Goal: Task Accomplishment & Management: Use online tool/utility

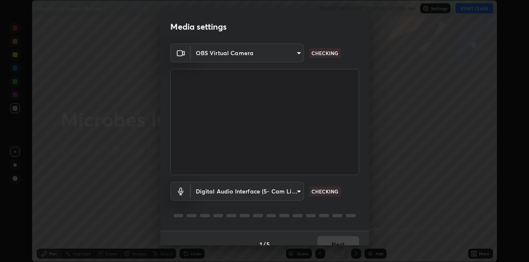
scroll to position [12, 0]
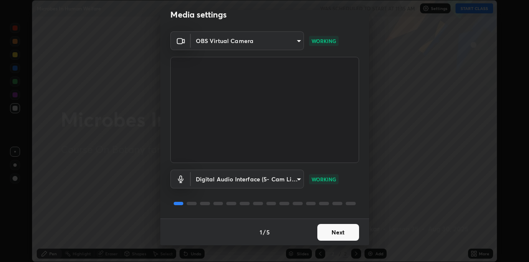
click at [334, 232] on button "Next" at bounding box center [338, 232] width 42 height 17
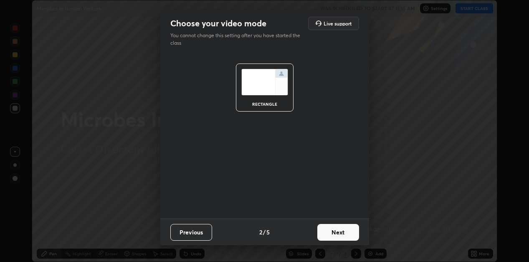
click at [332, 235] on button "Next" at bounding box center [338, 232] width 42 height 17
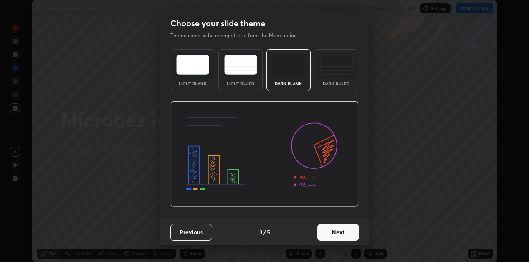
click at [322, 232] on button "Next" at bounding box center [338, 232] width 42 height 17
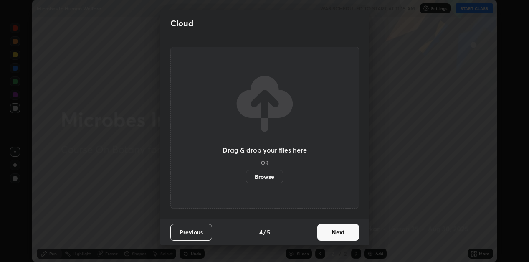
click at [323, 232] on button "Next" at bounding box center [338, 232] width 42 height 17
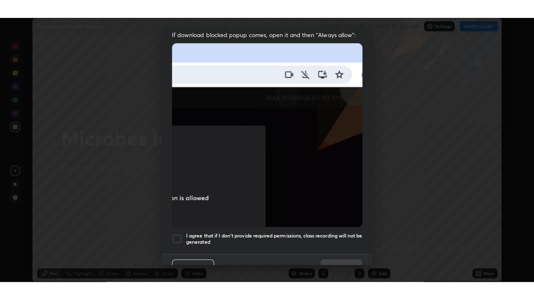
scroll to position [182, 0]
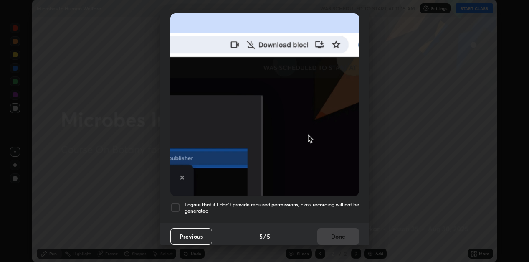
click at [176, 202] on div at bounding box center [175, 207] width 10 height 10
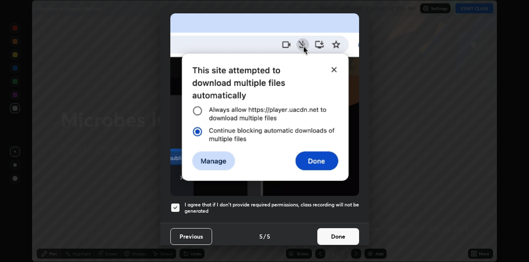
click at [335, 230] on button "Done" at bounding box center [338, 236] width 42 height 17
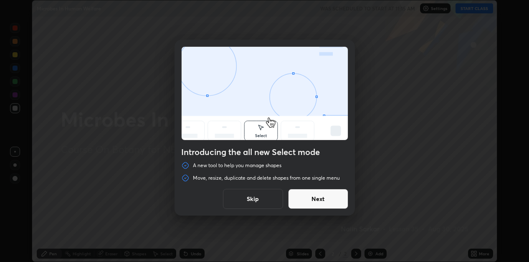
click at [260, 199] on button "Skip" at bounding box center [253, 199] width 60 height 20
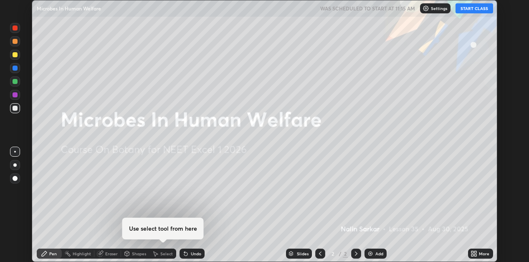
click at [469, 12] on button "START CLASS" at bounding box center [474, 8] width 38 height 10
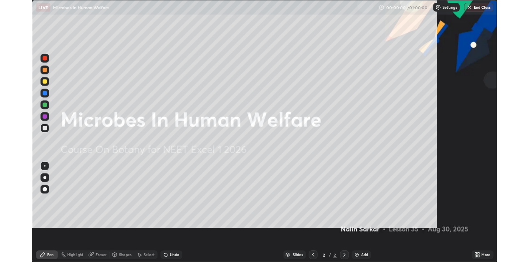
scroll to position [300, 534]
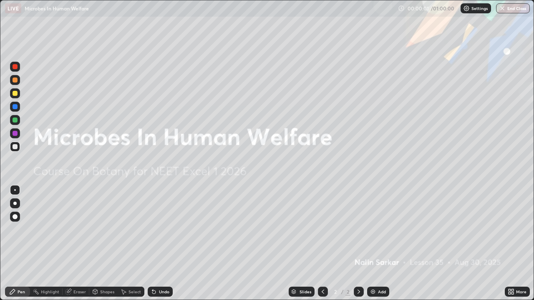
click at [512, 261] on icon at bounding box center [513, 294] width 2 height 2
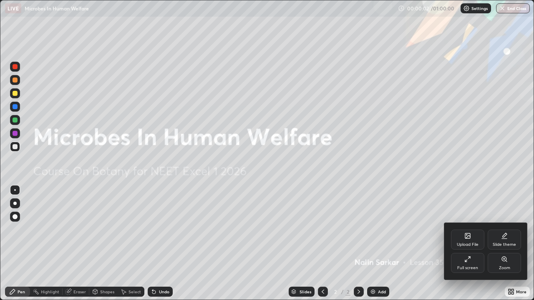
click at [469, 237] on icon at bounding box center [467, 236] width 5 height 5
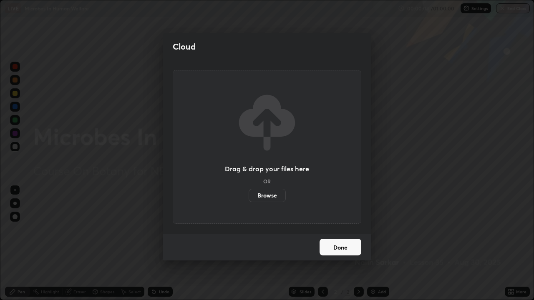
click at [271, 194] on label "Browse" at bounding box center [267, 195] width 37 height 13
click at [249, 194] on input "Browse" at bounding box center [249, 195] width 0 height 13
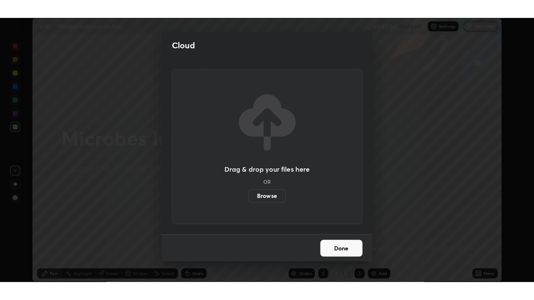
scroll to position [41469, 41202]
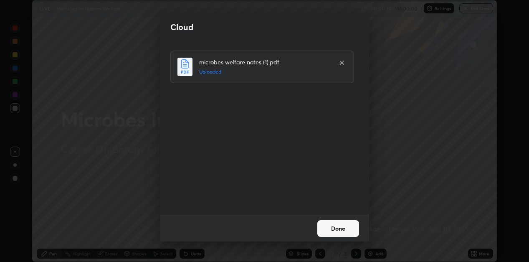
click at [345, 224] on button "Done" at bounding box center [338, 228] width 42 height 17
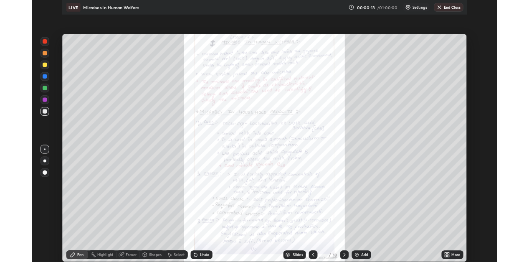
scroll to position [300, 534]
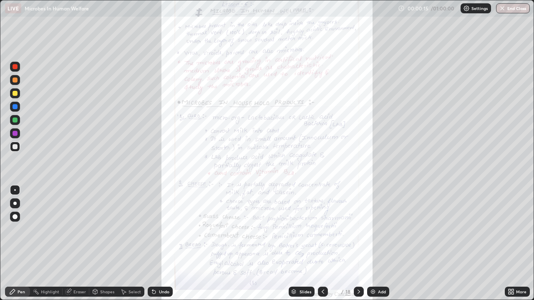
click at [359, 261] on icon at bounding box center [359, 292] width 7 height 7
click at [358, 261] on icon at bounding box center [359, 292] width 7 height 7
click at [357, 261] on icon at bounding box center [359, 292] width 7 height 7
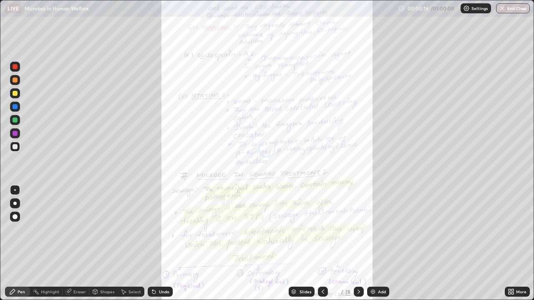
click at [358, 261] on icon at bounding box center [359, 292] width 3 height 4
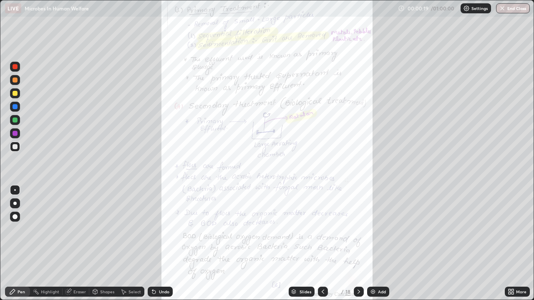
click at [358, 261] on icon at bounding box center [359, 292] width 7 height 7
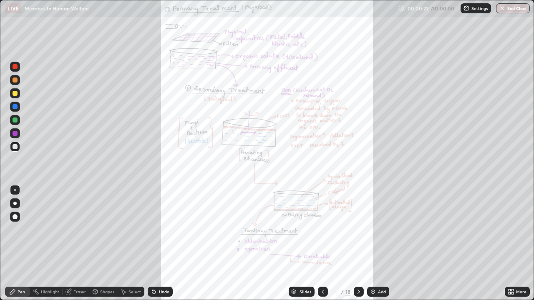
click at [359, 261] on icon at bounding box center [359, 292] width 7 height 7
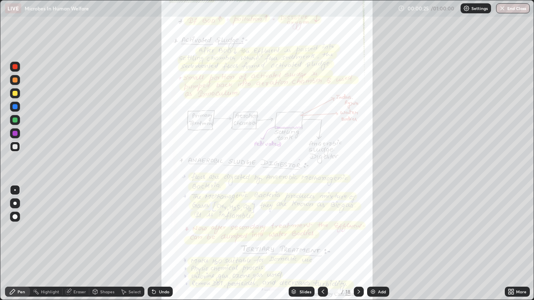
click at [358, 261] on div at bounding box center [359, 292] width 10 height 10
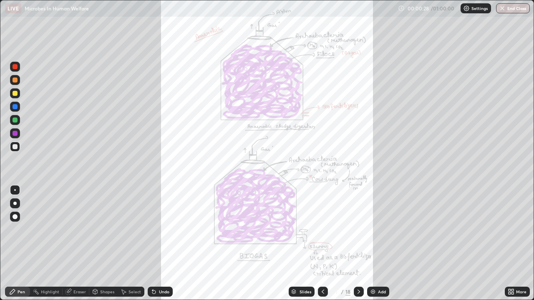
click at [358, 261] on icon at bounding box center [359, 292] width 7 height 7
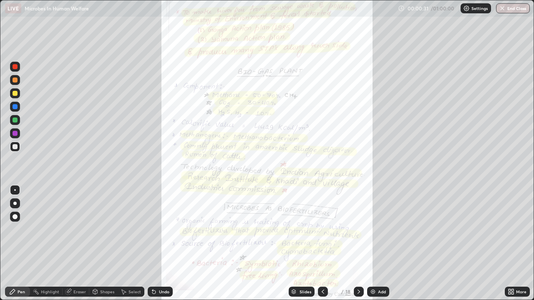
click at [358, 261] on icon at bounding box center [359, 292] width 7 height 7
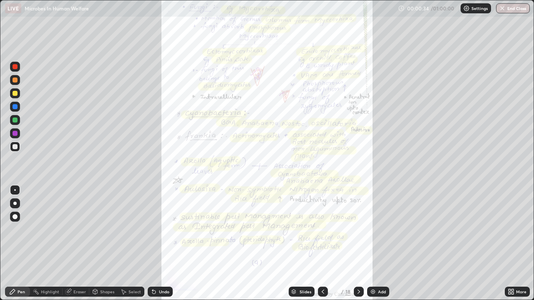
click at [358, 261] on icon at bounding box center [359, 292] width 7 height 7
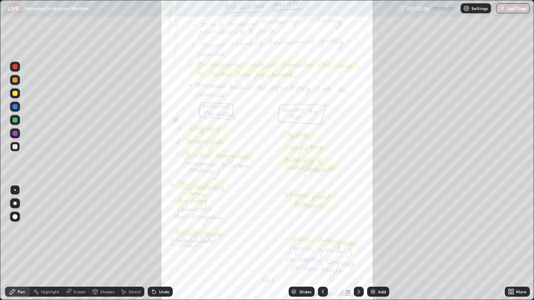
click at [358, 261] on icon at bounding box center [359, 292] width 7 height 7
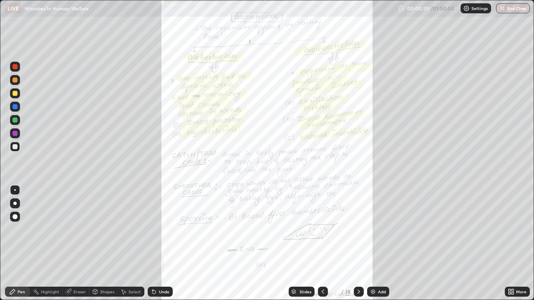
click at [358, 261] on icon at bounding box center [359, 292] width 7 height 7
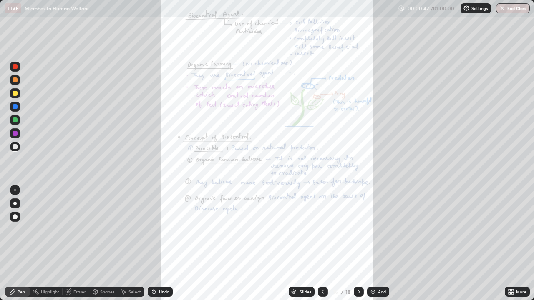
click at [322, 261] on icon at bounding box center [323, 292] width 7 height 7
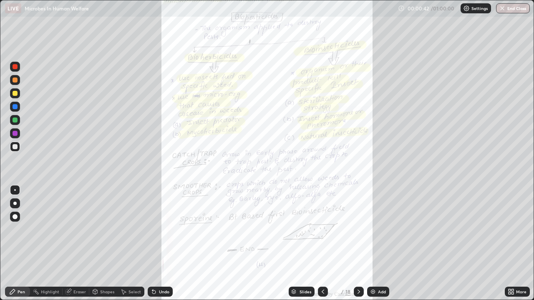
click at [322, 261] on icon at bounding box center [323, 292] width 7 height 7
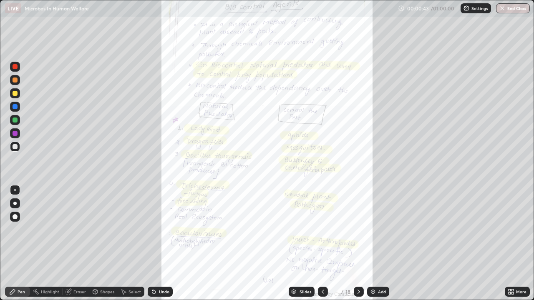
click at [323, 261] on icon at bounding box center [323, 292] width 7 height 7
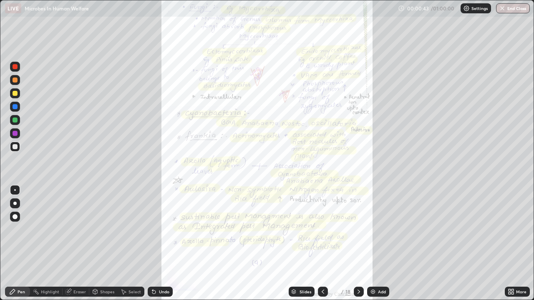
click at [323, 261] on div at bounding box center [323, 292] width 10 height 10
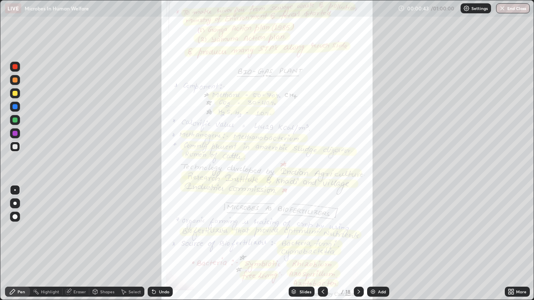
click at [323, 261] on div at bounding box center [323, 292] width 10 height 10
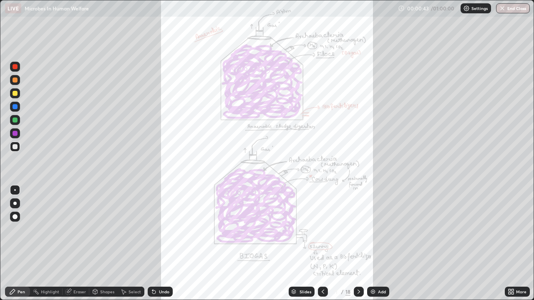
click at [322, 261] on div at bounding box center [323, 292] width 10 height 10
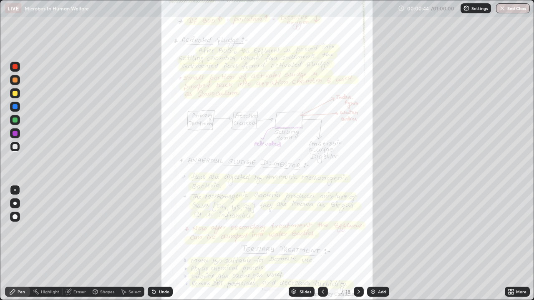
click at [322, 261] on icon at bounding box center [323, 292] width 7 height 7
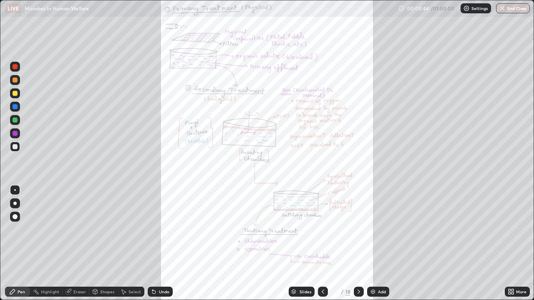
click at [321, 261] on icon at bounding box center [323, 292] width 7 height 7
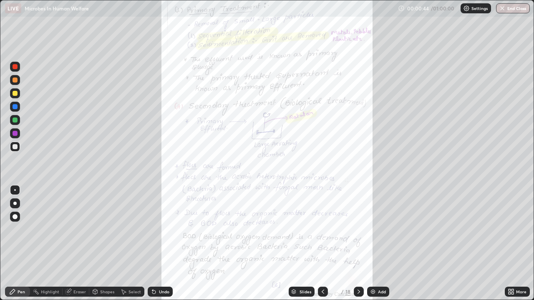
click at [321, 261] on icon at bounding box center [323, 292] width 7 height 7
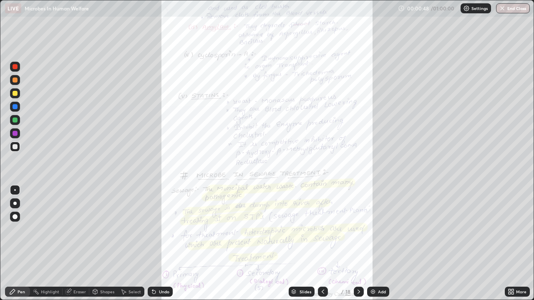
click at [512, 261] on icon at bounding box center [513, 291] width 2 height 2
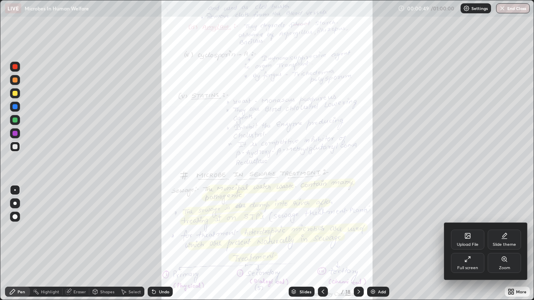
click at [504, 261] on icon at bounding box center [504, 259] width 5 height 5
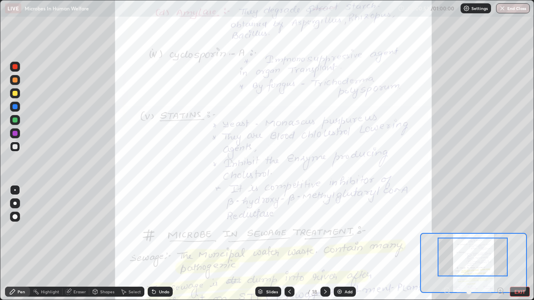
click at [500, 261] on icon at bounding box center [500, 291] width 0 height 2
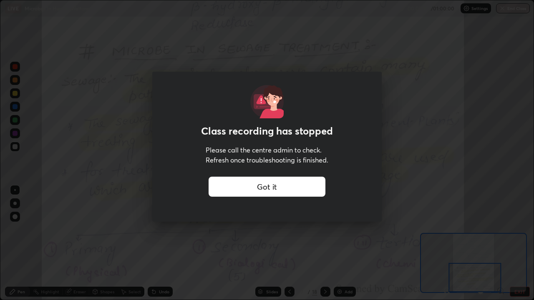
click at [294, 187] on div "Got it" at bounding box center [267, 187] width 117 height 20
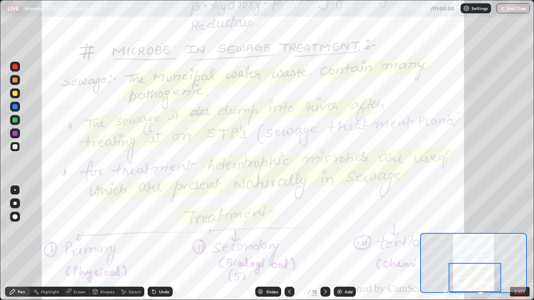
click at [447, 261] on icon at bounding box center [447, 291] width 2 height 0
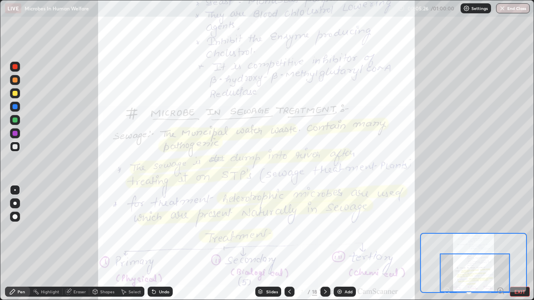
click at [516, 261] on button "EXIT" at bounding box center [520, 292] width 20 height 10
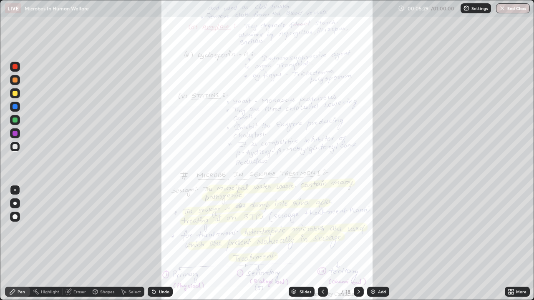
click at [512, 261] on icon at bounding box center [513, 294] width 2 height 2
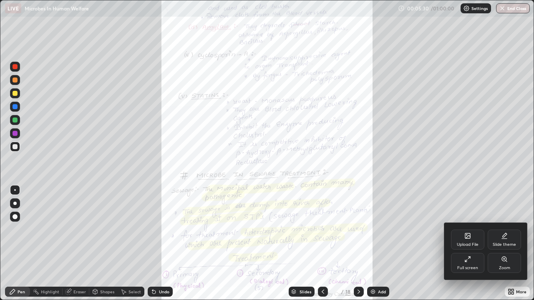
click at [501, 261] on div "Zoom" at bounding box center [504, 263] width 33 height 20
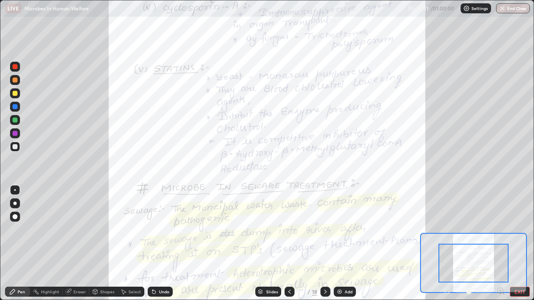
click at [500, 261] on icon at bounding box center [501, 291] width 2 height 0
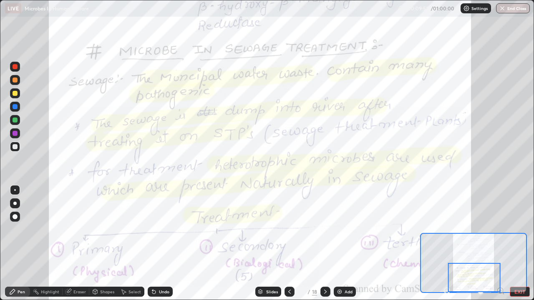
click at [325, 261] on icon at bounding box center [325, 292] width 7 height 7
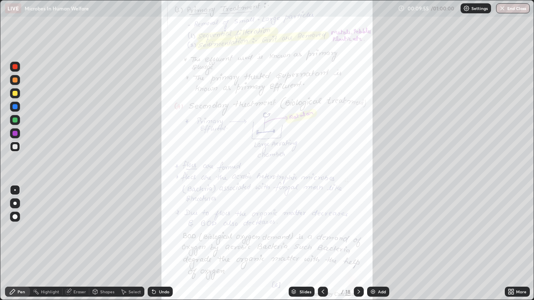
click at [358, 261] on icon at bounding box center [359, 292] width 7 height 7
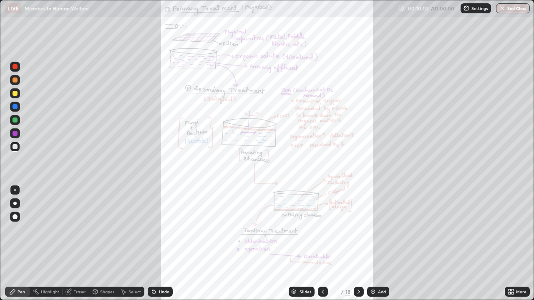
click at [522, 261] on div "More" at bounding box center [521, 292] width 10 height 4
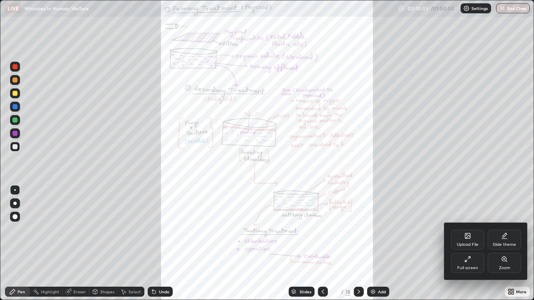
click at [504, 261] on div "Zoom" at bounding box center [504, 263] width 33 height 20
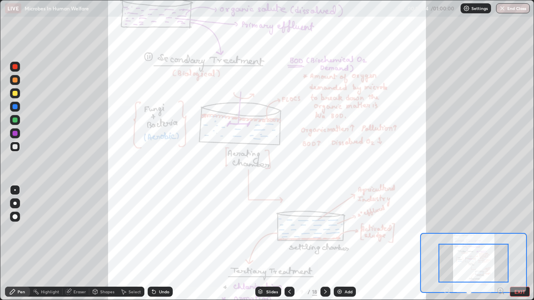
click at [500, 261] on icon at bounding box center [501, 291] width 2 height 0
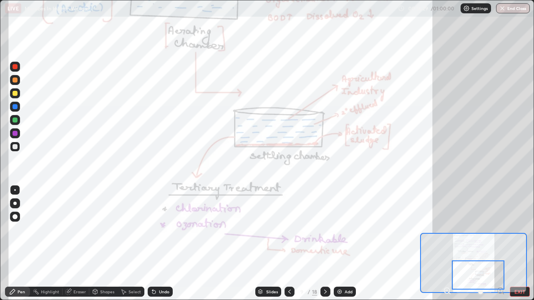
click at [290, 261] on icon at bounding box center [289, 292] width 7 height 7
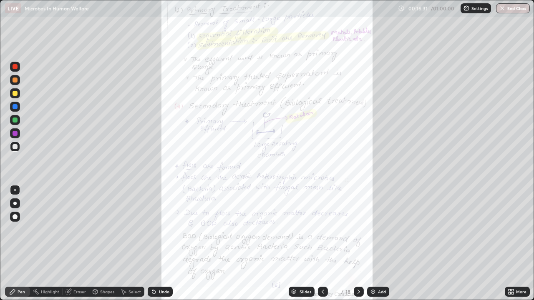
click at [512, 261] on icon at bounding box center [513, 294] width 2 height 2
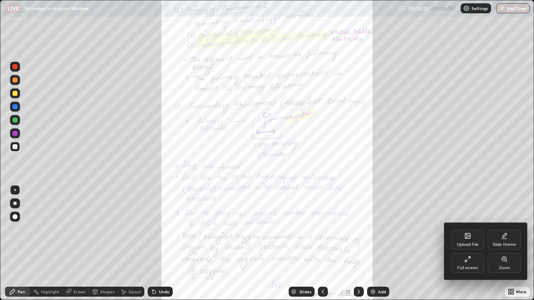
click at [508, 261] on div "Zoom" at bounding box center [504, 263] width 33 height 20
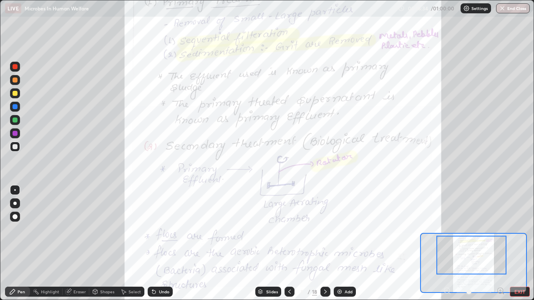
click at [501, 261] on icon at bounding box center [501, 291] width 8 height 8
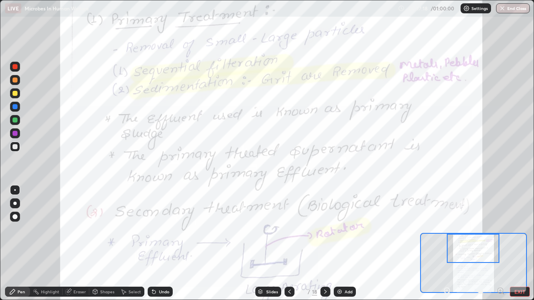
click at [325, 261] on icon at bounding box center [325, 292] width 7 height 7
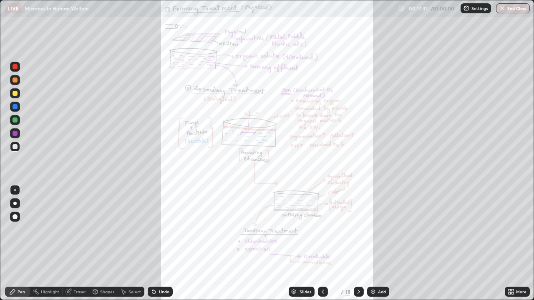
click at [322, 261] on icon at bounding box center [323, 292] width 7 height 7
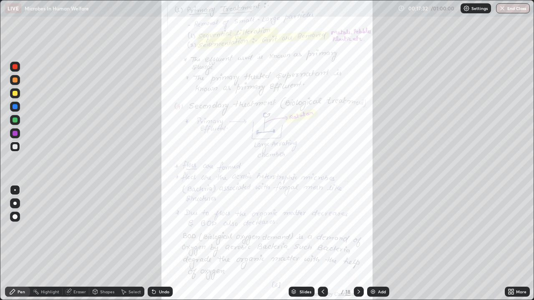
click at [512, 261] on icon at bounding box center [513, 294] width 2 height 2
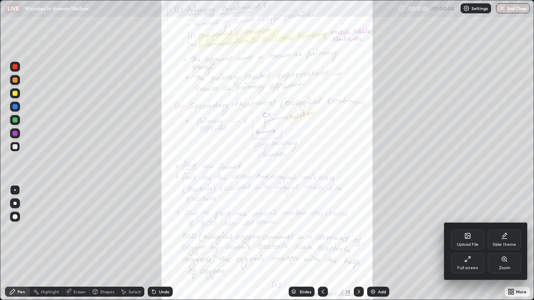
click at [507, 261] on div "Zoom" at bounding box center [504, 268] width 11 height 4
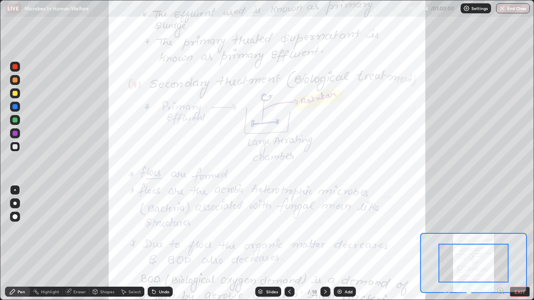
click at [500, 261] on icon at bounding box center [500, 291] width 0 height 2
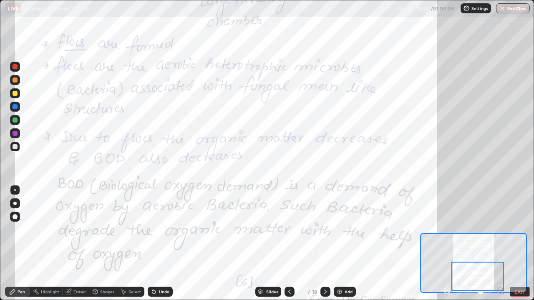
click at [328, 261] on div at bounding box center [325, 292] width 10 height 10
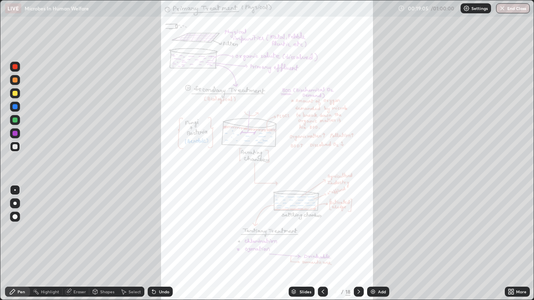
click at [358, 261] on icon at bounding box center [359, 292] width 7 height 7
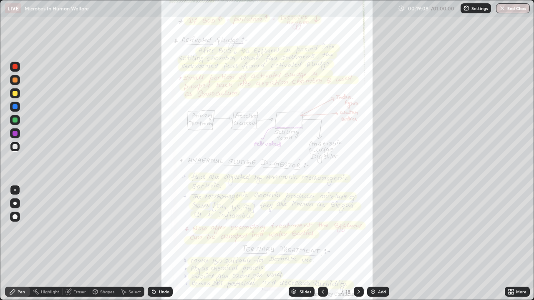
click at [518, 261] on div "More" at bounding box center [521, 292] width 10 height 4
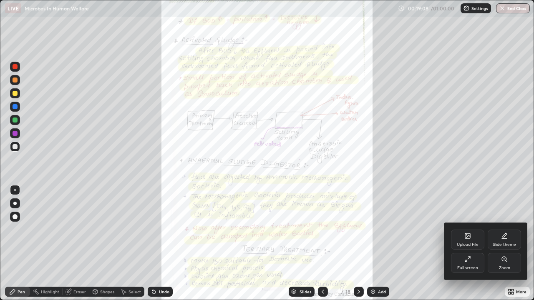
click at [507, 261] on div "Zoom" at bounding box center [504, 263] width 33 height 20
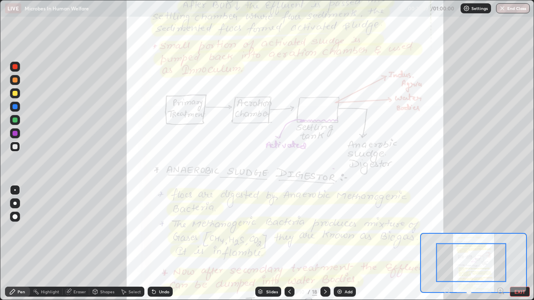
click at [500, 261] on icon at bounding box center [501, 291] width 2 height 0
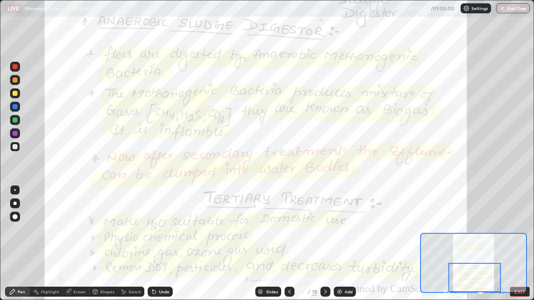
click at [325, 261] on icon at bounding box center [325, 292] width 7 height 7
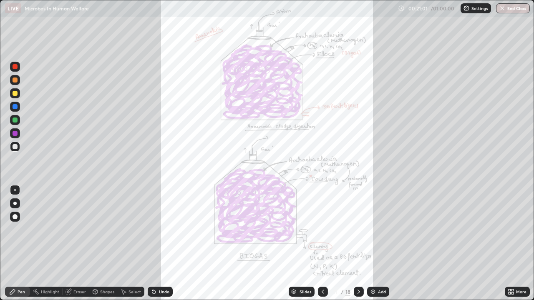
click at [512, 261] on icon at bounding box center [513, 291] width 2 height 2
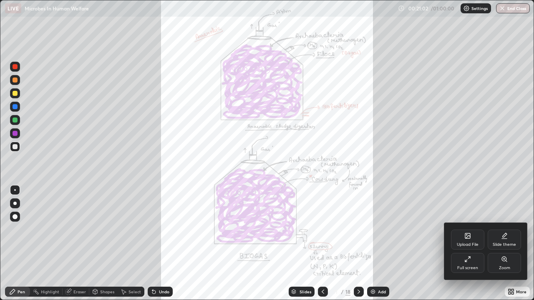
click at [506, 261] on icon at bounding box center [506, 261] width 1 height 1
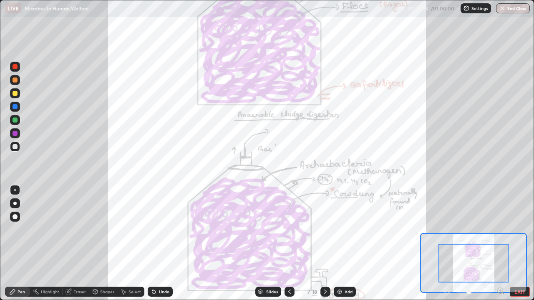
click at [500, 261] on icon at bounding box center [501, 291] width 2 height 0
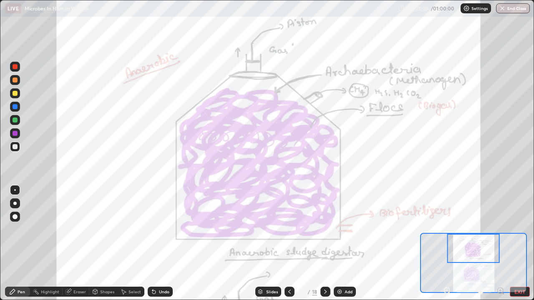
click at [286, 261] on icon at bounding box center [289, 292] width 7 height 7
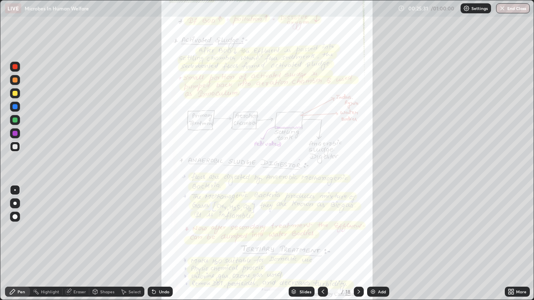
click at [519, 261] on div "More" at bounding box center [521, 292] width 10 height 4
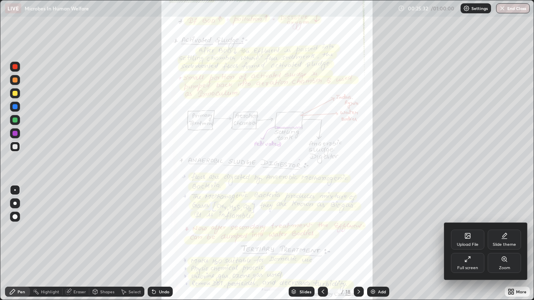
click at [503, 261] on div "Zoom" at bounding box center [504, 268] width 11 height 4
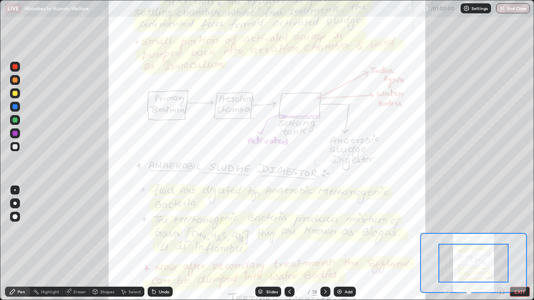
click at [500, 261] on icon at bounding box center [501, 291] width 2 height 0
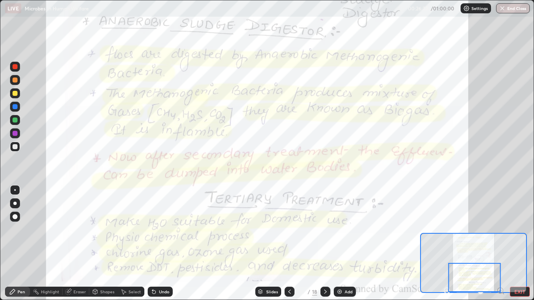
click at [325, 261] on icon at bounding box center [325, 292] width 7 height 7
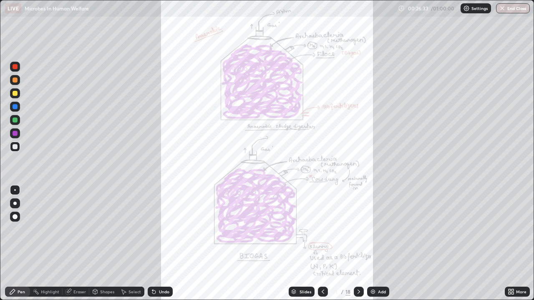
click at [358, 261] on icon at bounding box center [359, 292] width 7 height 7
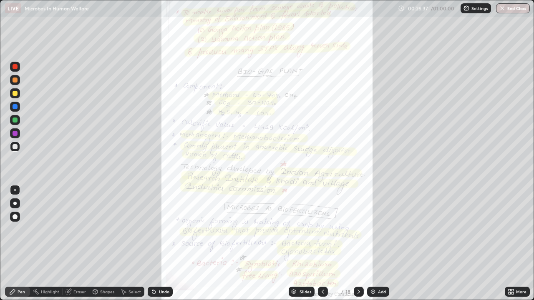
click at [519, 261] on div "More" at bounding box center [517, 292] width 25 height 10
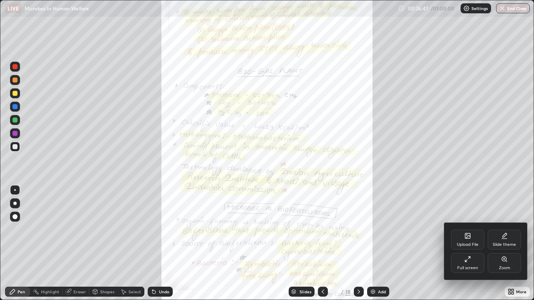
click at [507, 261] on div "Zoom" at bounding box center [504, 263] width 33 height 20
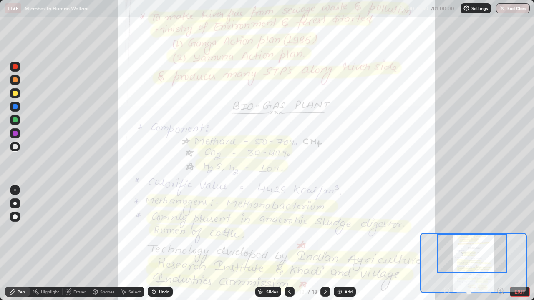
click at [500, 261] on icon at bounding box center [501, 291] width 2 height 0
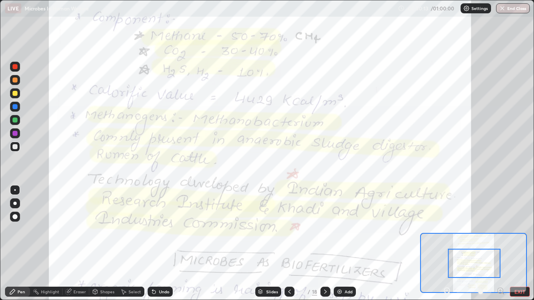
click at [293, 261] on div at bounding box center [290, 292] width 10 height 10
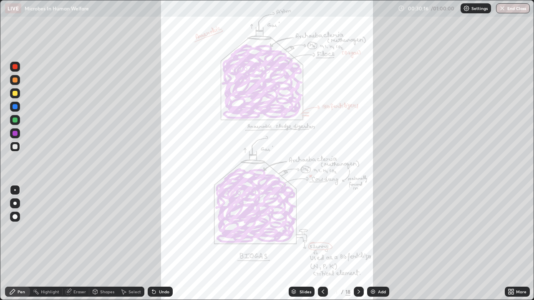
click at [515, 261] on div "More" at bounding box center [517, 292] width 25 height 10
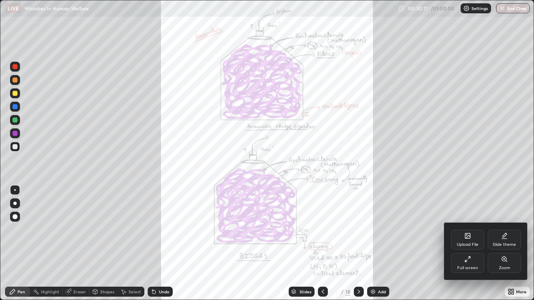
click at [499, 261] on div "Zoom" at bounding box center [504, 263] width 33 height 20
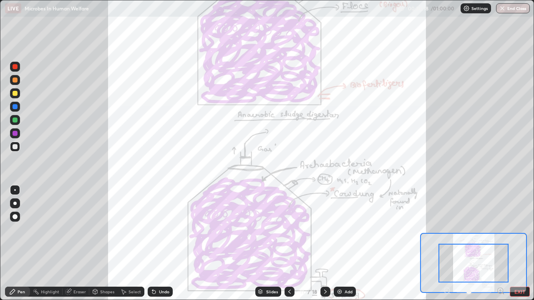
click at [501, 261] on icon at bounding box center [501, 291] width 8 height 8
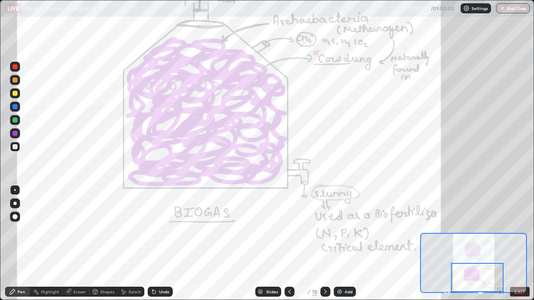
click at [325, 261] on icon at bounding box center [325, 292] width 7 height 7
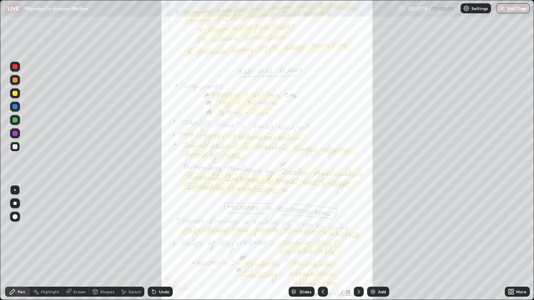
click at [522, 261] on div "More" at bounding box center [517, 292] width 25 height 10
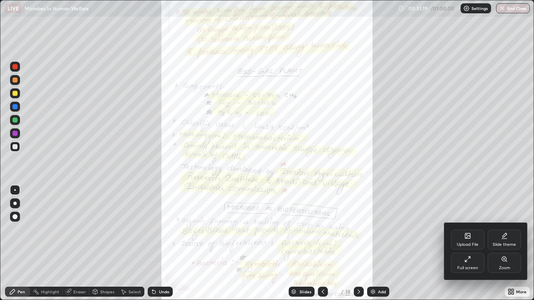
click at [508, 261] on div "Zoom" at bounding box center [504, 268] width 11 height 4
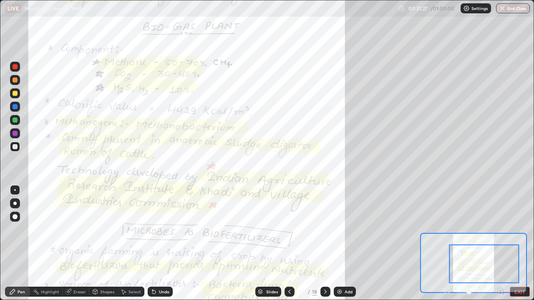
click at [500, 261] on icon at bounding box center [501, 291] width 2 height 0
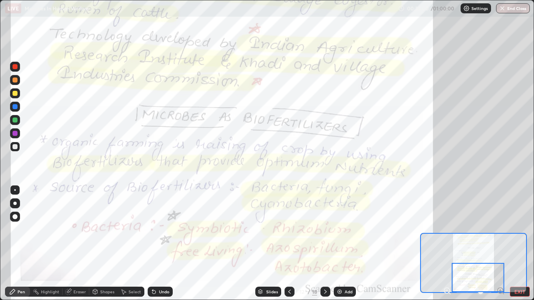
click at [325, 261] on icon at bounding box center [325, 292] width 7 height 7
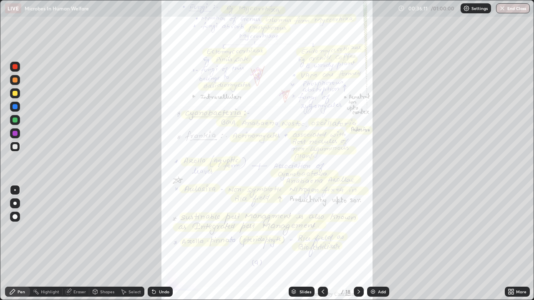
click at [161, 261] on div "Undo" at bounding box center [160, 292] width 25 height 10
click at [164, 261] on div "Undo" at bounding box center [164, 292] width 10 height 4
click at [163, 261] on div "Undo" at bounding box center [164, 292] width 10 height 4
click at [162, 261] on div "Undo" at bounding box center [164, 292] width 10 height 4
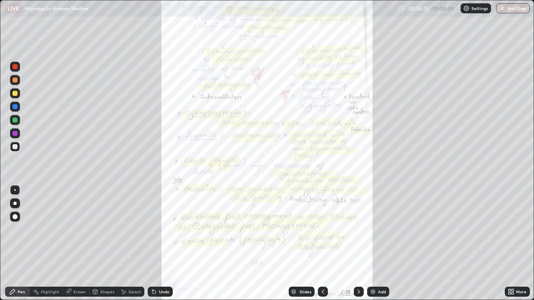
click at [161, 261] on div "Undo" at bounding box center [160, 292] width 25 height 10
click at [162, 261] on div "Undo" at bounding box center [164, 292] width 10 height 4
click at [163, 261] on div "Undo" at bounding box center [164, 292] width 10 height 4
click at [510, 10] on button "End Class" at bounding box center [513, 8] width 34 height 10
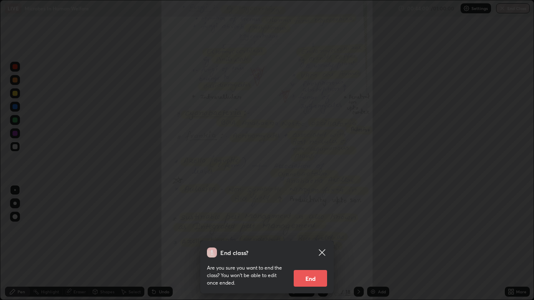
click at [313, 261] on button "End" at bounding box center [310, 278] width 33 height 17
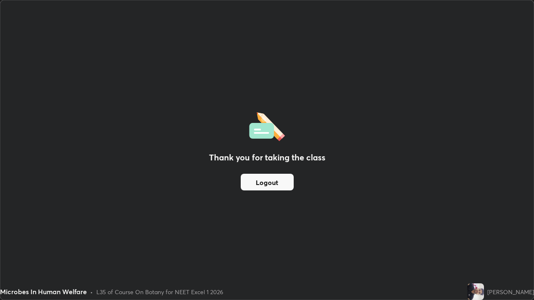
click at [254, 189] on button "Logout" at bounding box center [267, 182] width 53 height 17
click at [283, 181] on button "Logout" at bounding box center [267, 182] width 53 height 17
click at [259, 182] on button "Logout" at bounding box center [267, 182] width 53 height 17
click at [253, 182] on button "Logout" at bounding box center [267, 182] width 53 height 17
click at [256, 185] on button "Logout" at bounding box center [267, 182] width 53 height 17
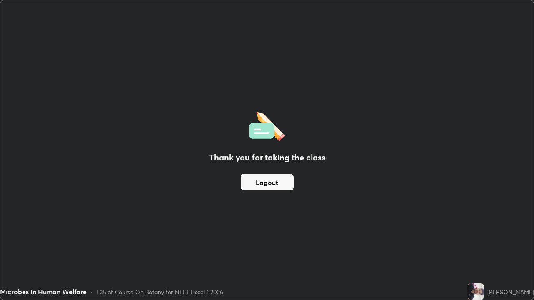
click at [256, 187] on button "Logout" at bounding box center [267, 182] width 53 height 17
click at [257, 181] on button "Logout" at bounding box center [267, 182] width 53 height 17
click at [267, 181] on button "Logout" at bounding box center [267, 182] width 53 height 17
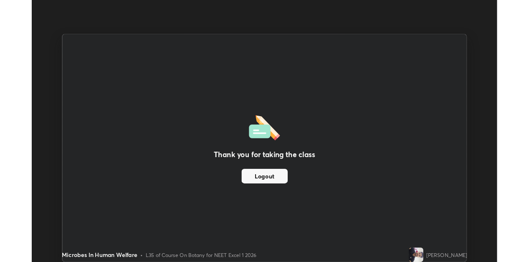
scroll to position [41469, 41202]
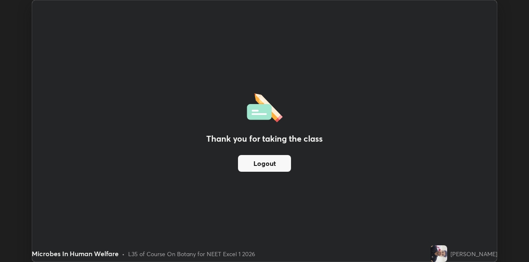
click at [258, 166] on button "Logout" at bounding box center [264, 163] width 53 height 17
click at [257, 161] on button "Logout" at bounding box center [264, 163] width 53 height 17
